Goal: Task Accomplishment & Management: Use online tool/utility

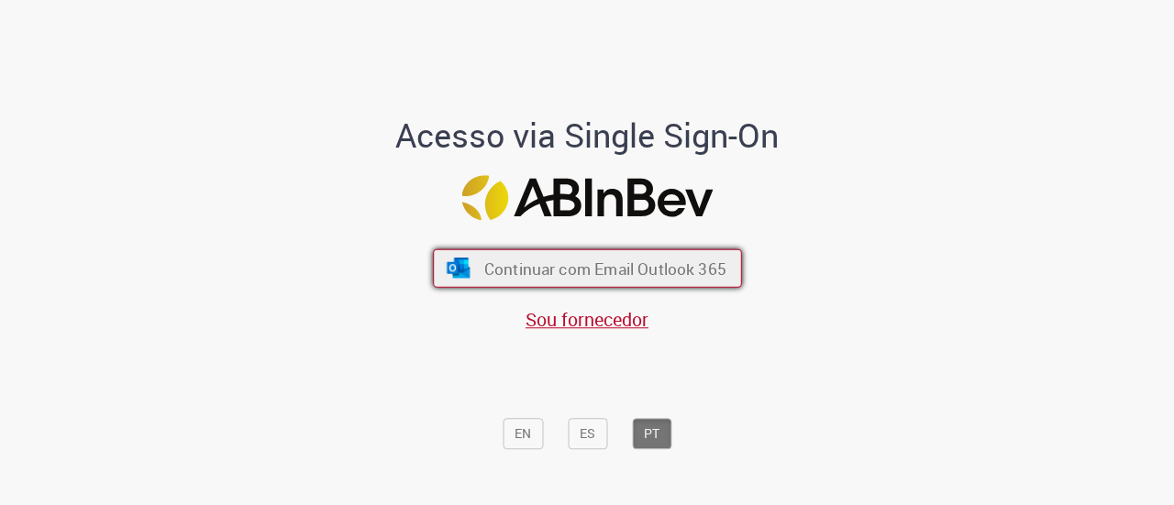
click at [614, 269] on span "Continuar com Email Outlook 365" at bounding box center [604, 268] width 242 height 21
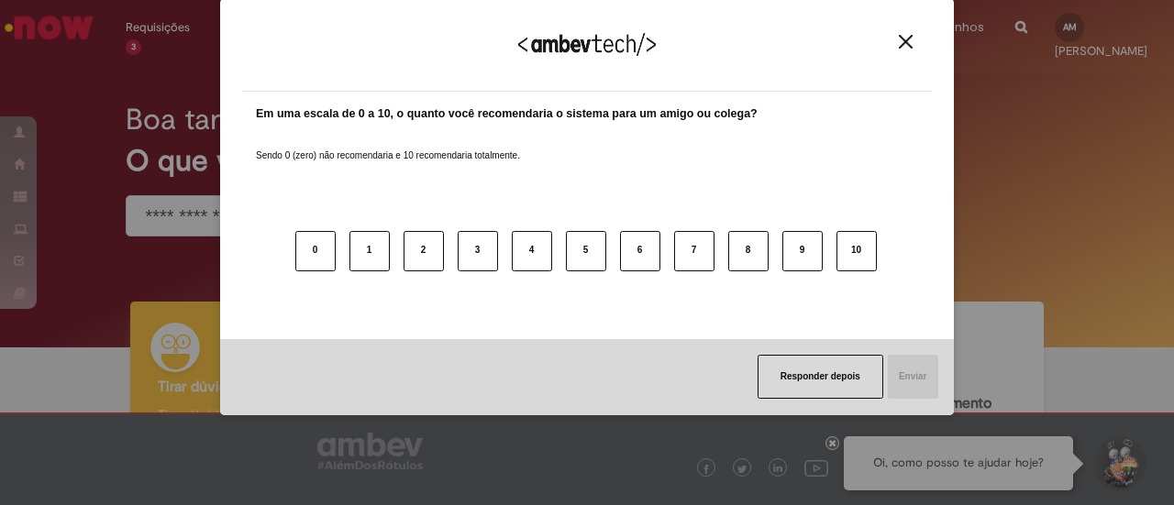
click at [904, 30] on div "Agradecemos seu feedback!" at bounding box center [587, 56] width 690 height 72
click at [904, 34] on button "Close" at bounding box center [905, 42] width 25 height 16
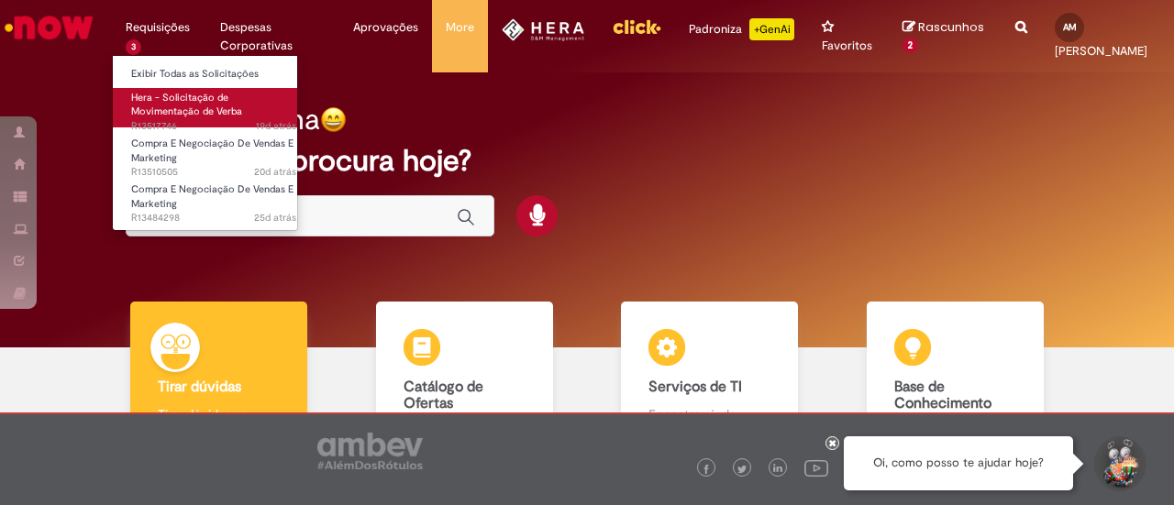
click at [213, 113] on link "Hera - Solicitação de Movimentação de Verba 19d atrás 19 dias atrás R13517746" at bounding box center [214, 107] width 202 height 39
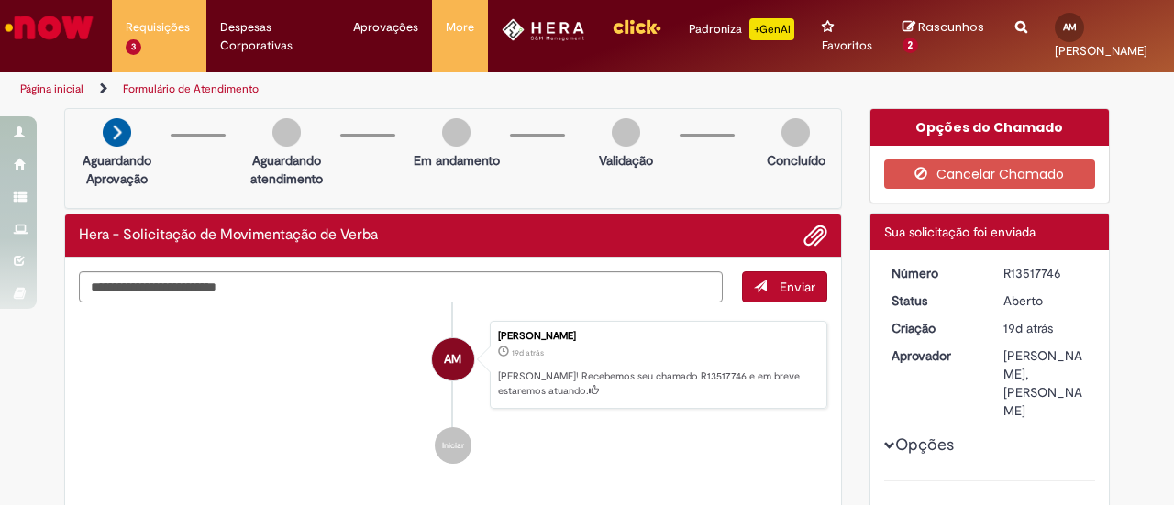
click at [57, 35] on img "Ir para a Homepage" at bounding box center [49, 27] width 94 height 37
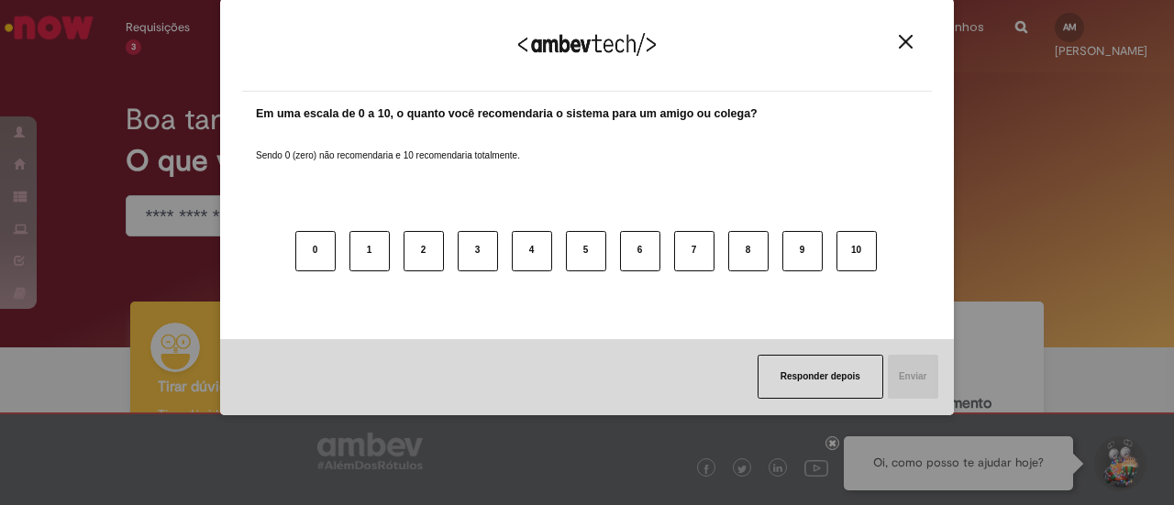
click at [917, 42] on button "Close" at bounding box center [905, 42] width 25 height 16
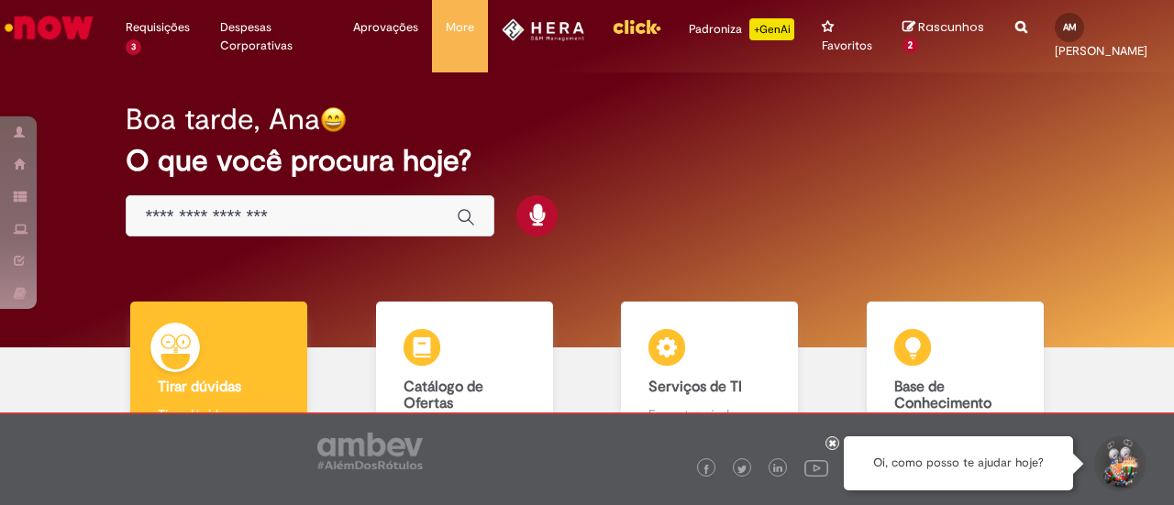
scroll to position [130, 0]
